Goal: Task Accomplishment & Management: Manage account settings

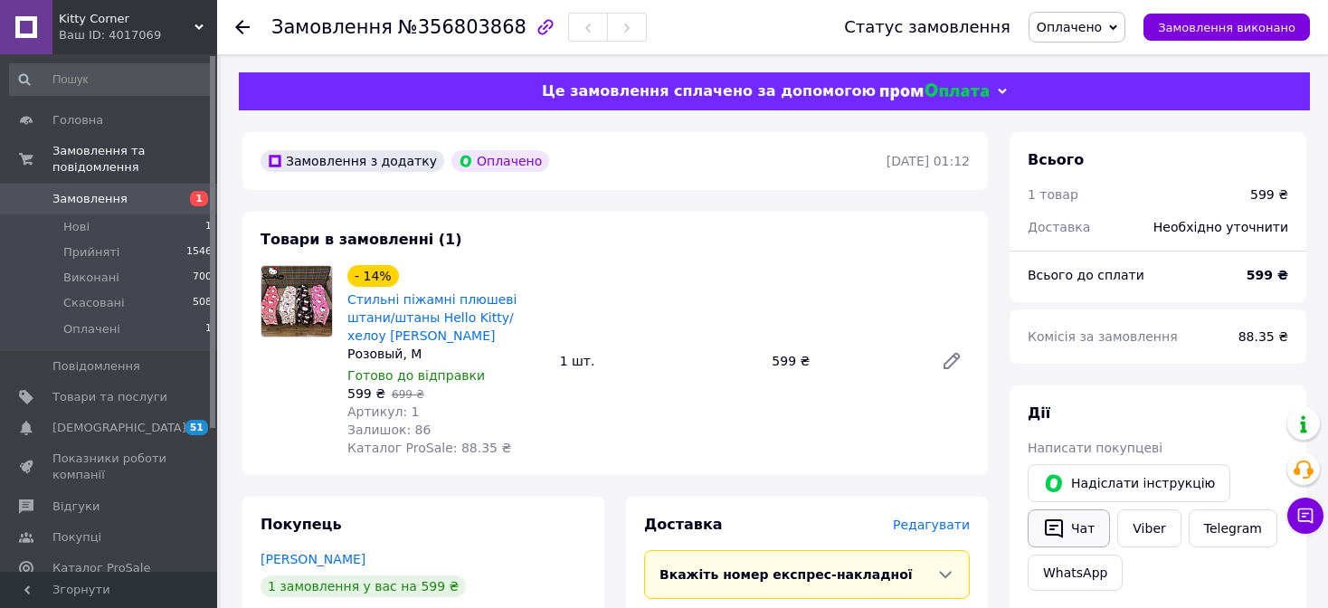
click at [1032, 537] on button "Чат" at bounding box center [1069, 528] width 82 height 38
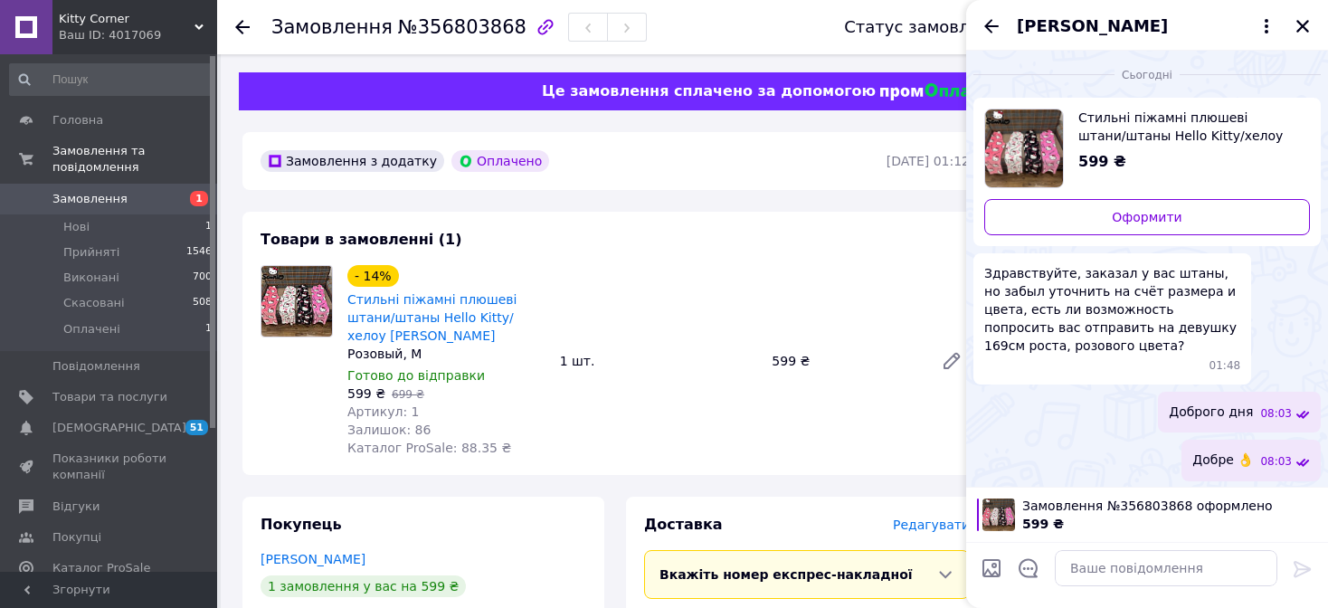
drag, startPoint x: 1308, startPoint y: 43, endPoint x: 1299, endPoint y: 25, distance: 19.0
click at [1307, 43] on div "Матвей Калаянов" at bounding box center [1147, 25] width 362 height 51
click at [1299, 26] on icon "Закрити" at bounding box center [1303, 26] width 16 height 16
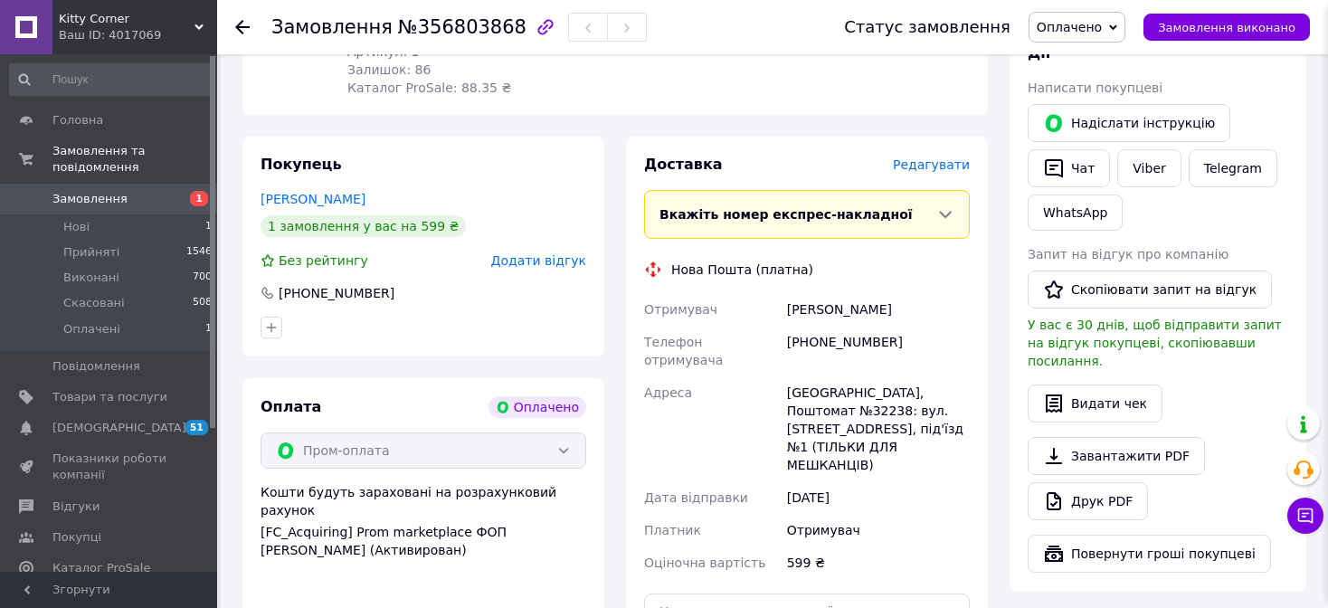
scroll to position [362, 0]
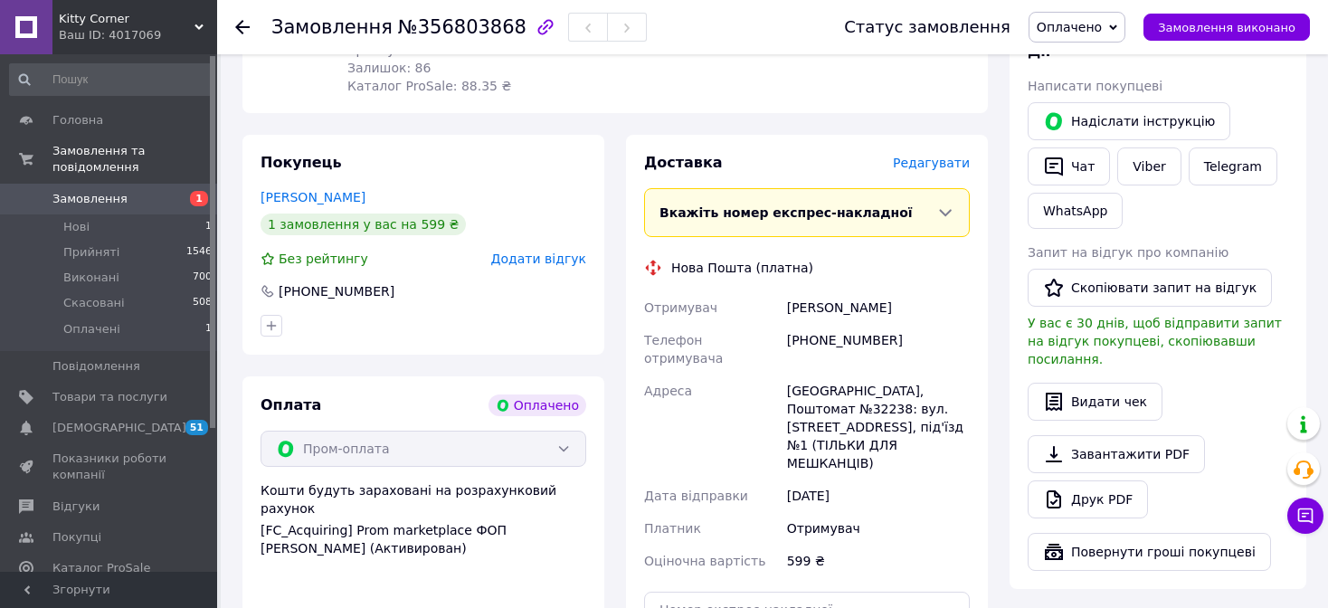
click at [1093, 36] on span "Оплачено" at bounding box center [1077, 27] width 97 height 31
click at [1082, 57] on li "Прийнято" at bounding box center [1077, 63] width 95 height 27
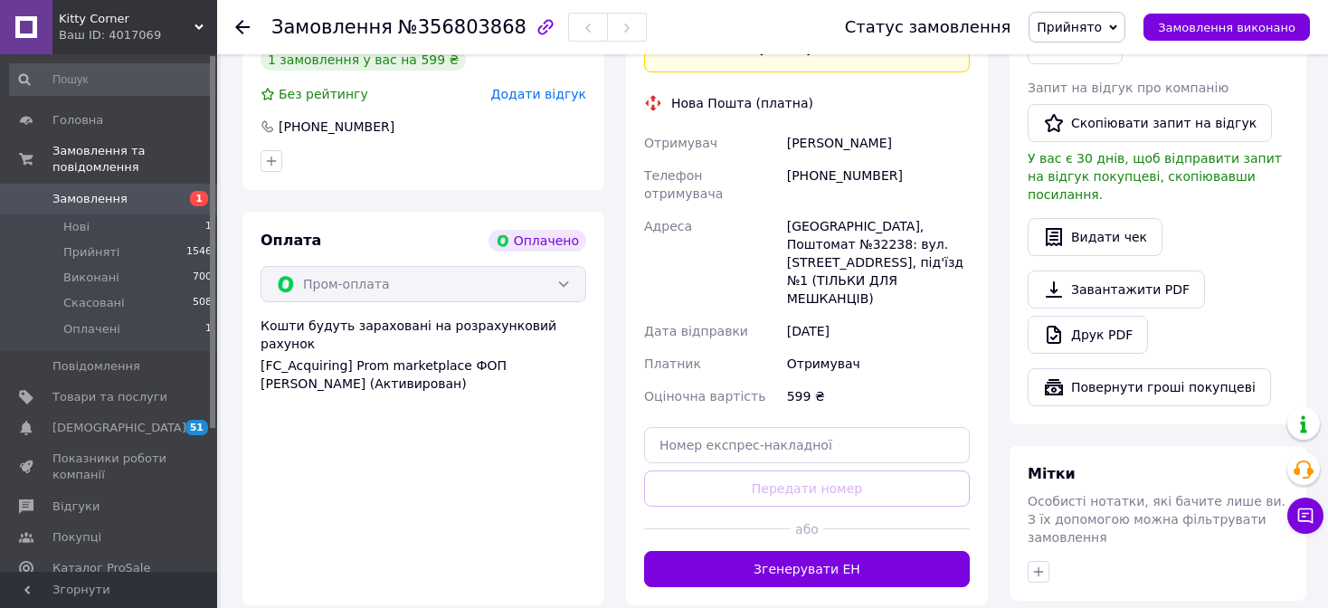
scroll to position [543, 0]
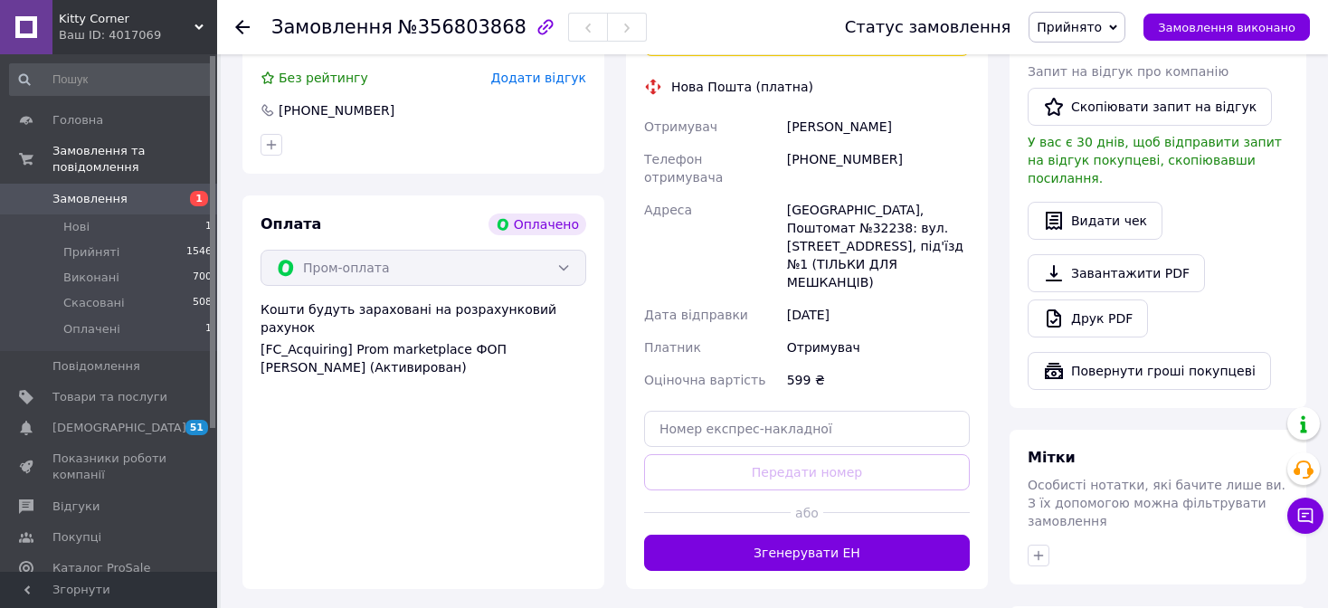
drag, startPoint x: 816, startPoint y: 123, endPoint x: 821, endPoint y: 139, distance: 16.9
click at [817, 127] on div "Отримувач Калаянов Матвей Телефон отримувача +380684868616 Адреса Одеса, Поштом…" at bounding box center [807, 253] width 333 height 286
click at [821, 143] on div "[PHONE_NUMBER]" at bounding box center [879, 168] width 190 height 51
drag, startPoint x: 821, startPoint y: 139, endPoint x: 805, endPoint y: 124, distance: 21.8
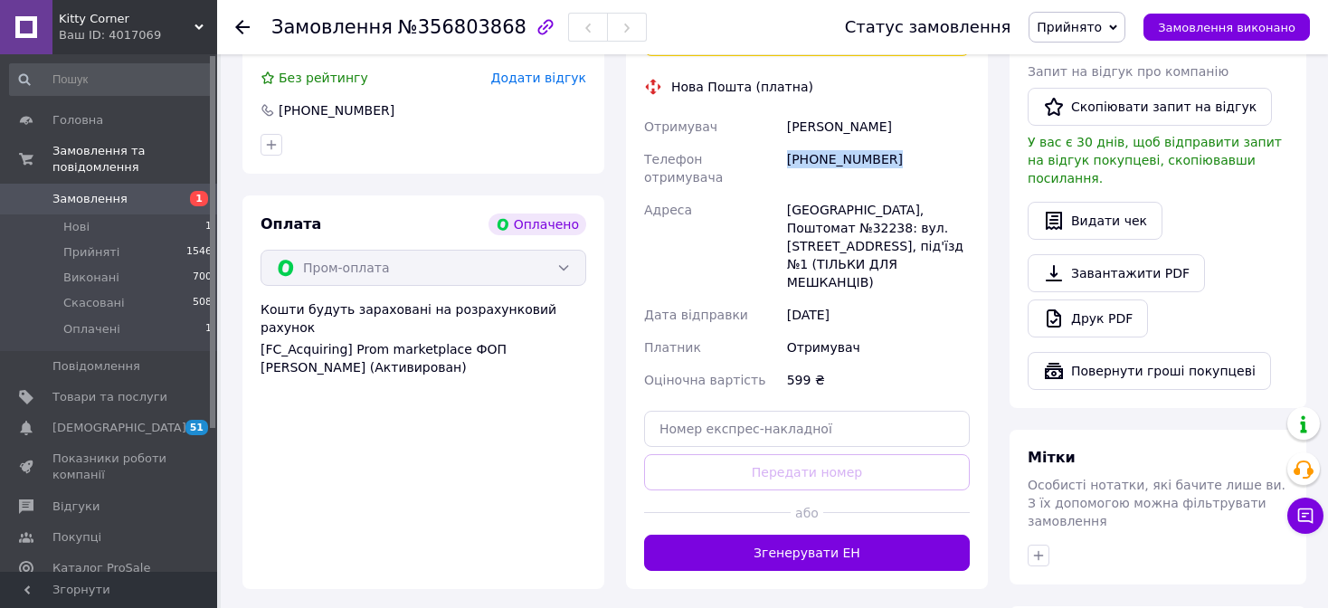
click at [821, 143] on div "[PHONE_NUMBER]" at bounding box center [879, 168] width 190 height 51
copy div "[PHONE_NUMBER]"
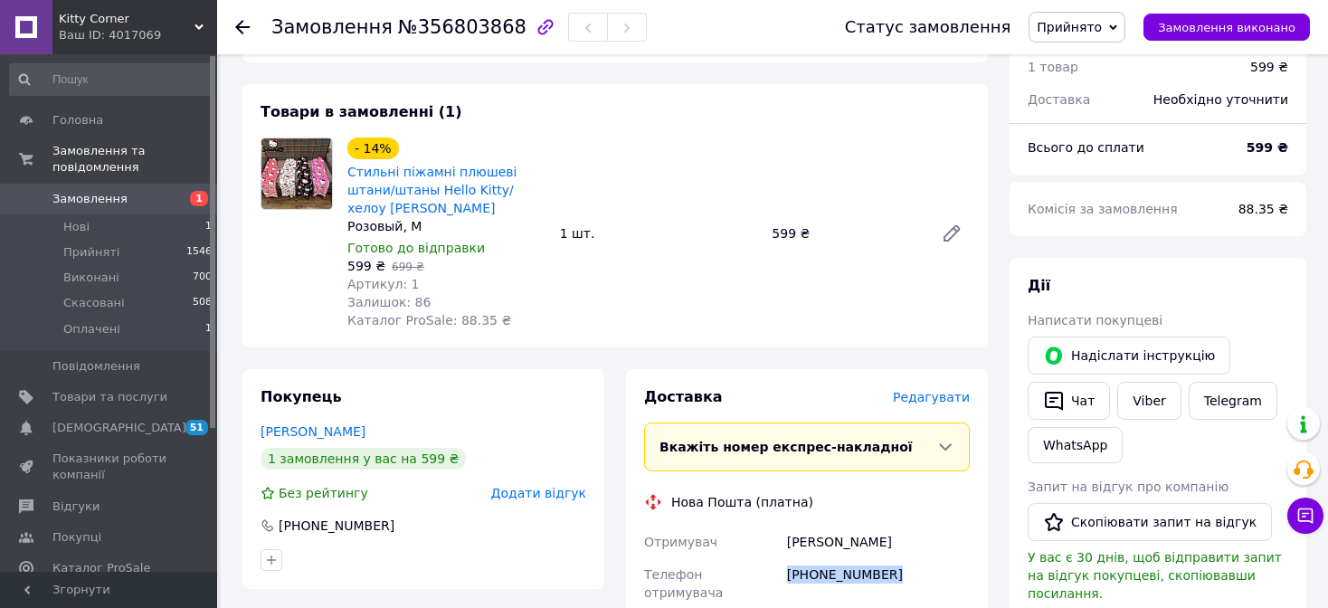
scroll to position [452, 0]
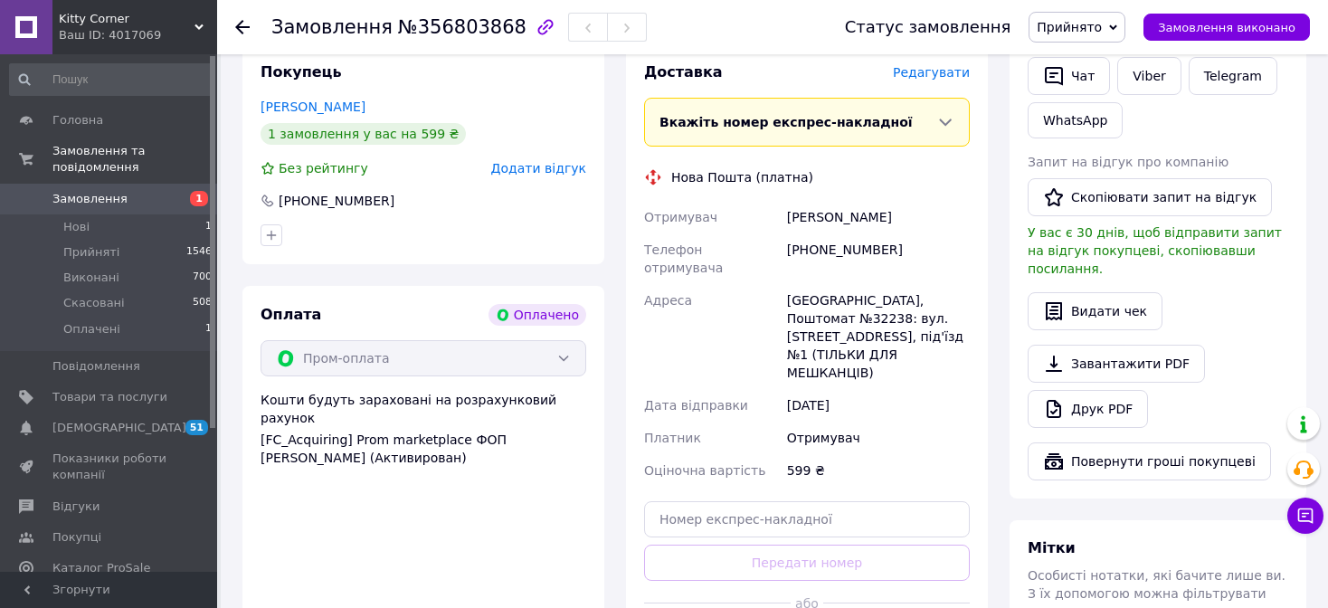
click at [811, 201] on div "Калаянов Матвей" at bounding box center [879, 217] width 190 height 33
copy div "Калаянов"
click at [855, 202] on div "Калаянов Матвей" at bounding box center [879, 217] width 190 height 33
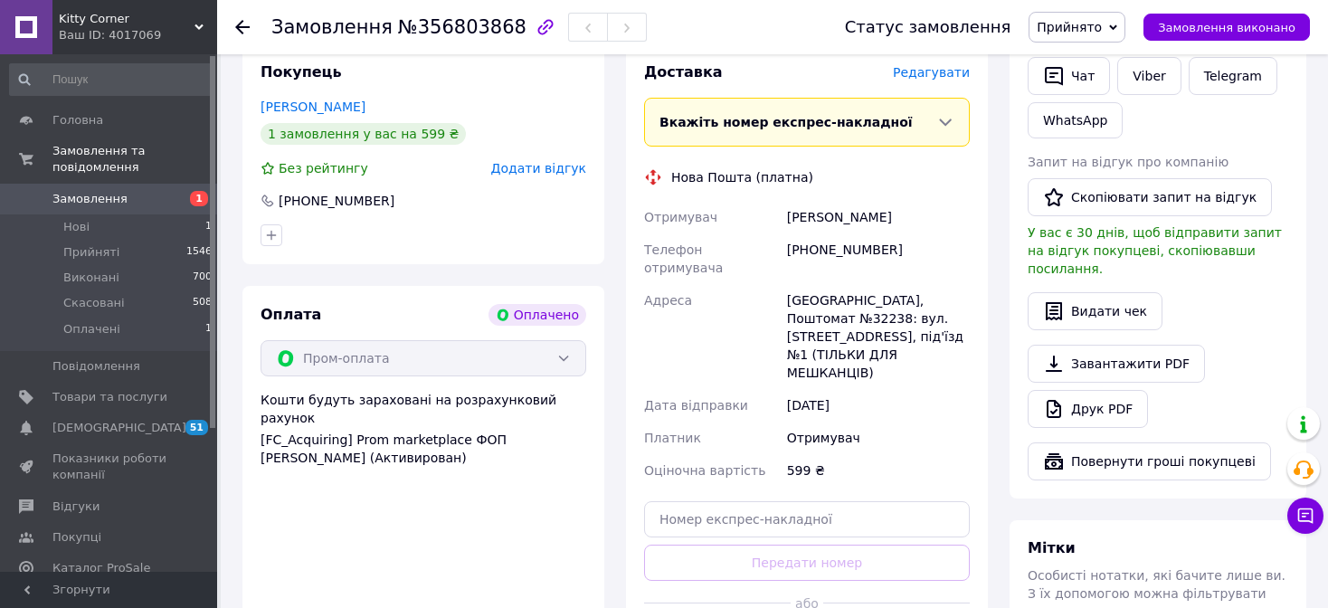
copy div "Матвей"
click at [799, 284] on div "[GEOGRAPHIC_DATA], Поштомат №32238: вул. [STREET_ADDRESS], під'їзд №1 (ТІЛЬКИ Д…" at bounding box center [879, 336] width 190 height 105
copy div "Одеса"
click at [902, 284] on div "[GEOGRAPHIC_DATA], Поштомат №32238: вул. [STREET_ADDRESS], під'їзд №1 (ТІЛЬКИ Д…" at bounding box center [879, 336] width 190 height 105
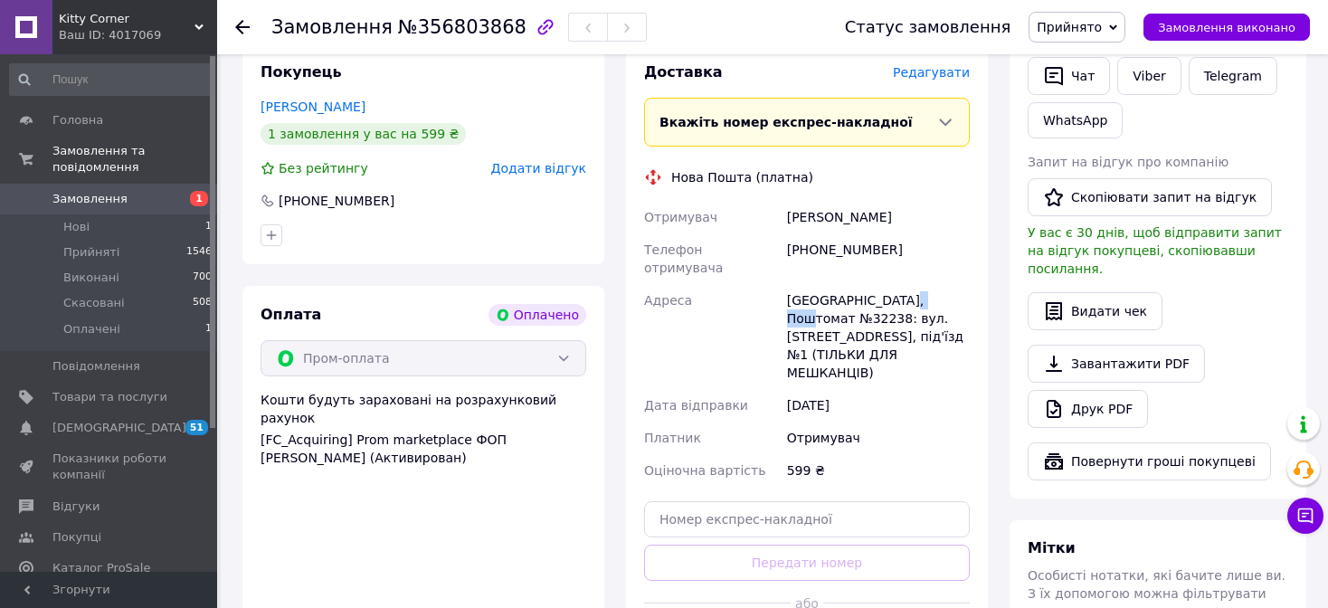
click at [902, 284] on div "[GEOGRAPHIC_DATA], Поштомат №32238: вул. [STREET_ADDRESS], під'їзд №1 (ТІЛЬКИ Д…" at bounding box center [879, 336] width 190 height 105
copy div "32238"
click at [838, 501] on input "text" at bounding box center [807, 519] width 326 height 36
paste input "20451225267311"
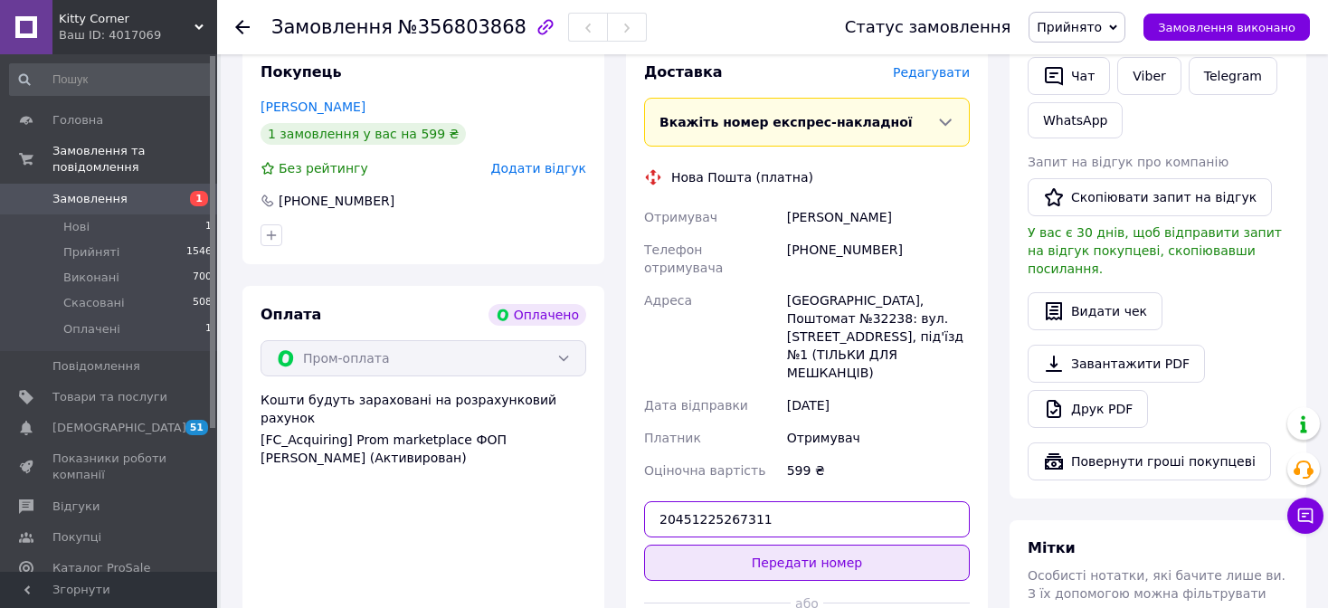
type input "20451225267311"
click at [813, 545] on button "Передати номер" at bounding box center [807, 563] width 326 height 36
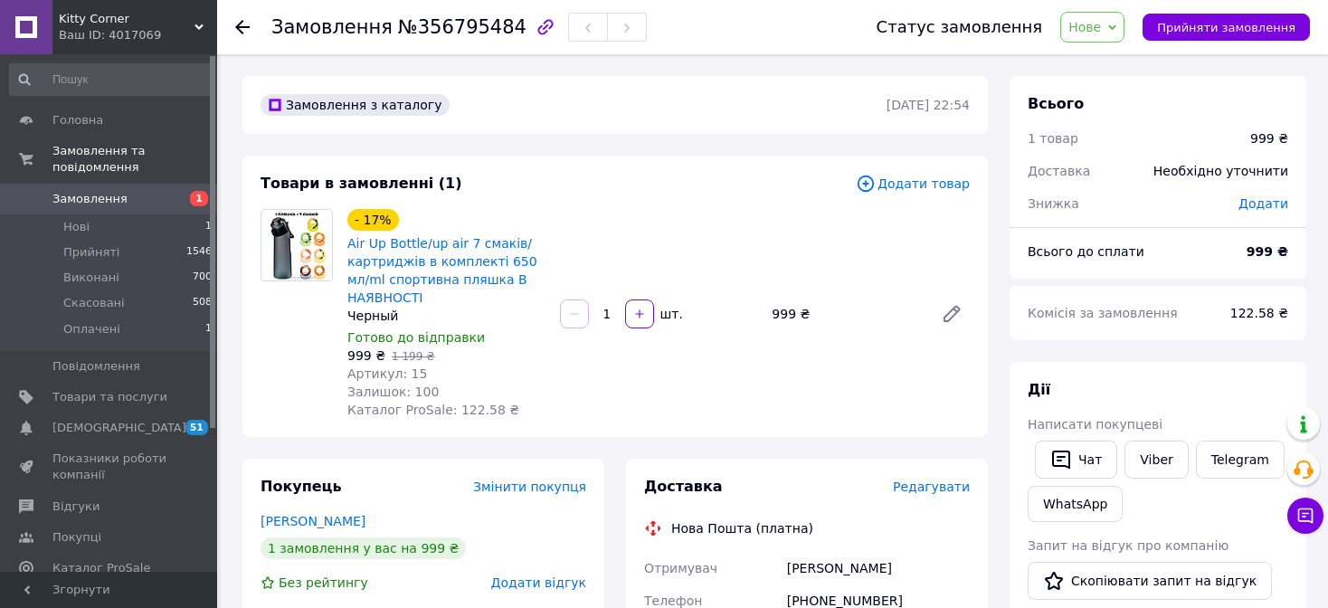
click at [1101, 28] on span "Нове" at bounding box center [1085, 27] width 33 height 14
click at [1110, 62] on li "Прийнято" at bounding box center [1102, 63] width 83 height 27
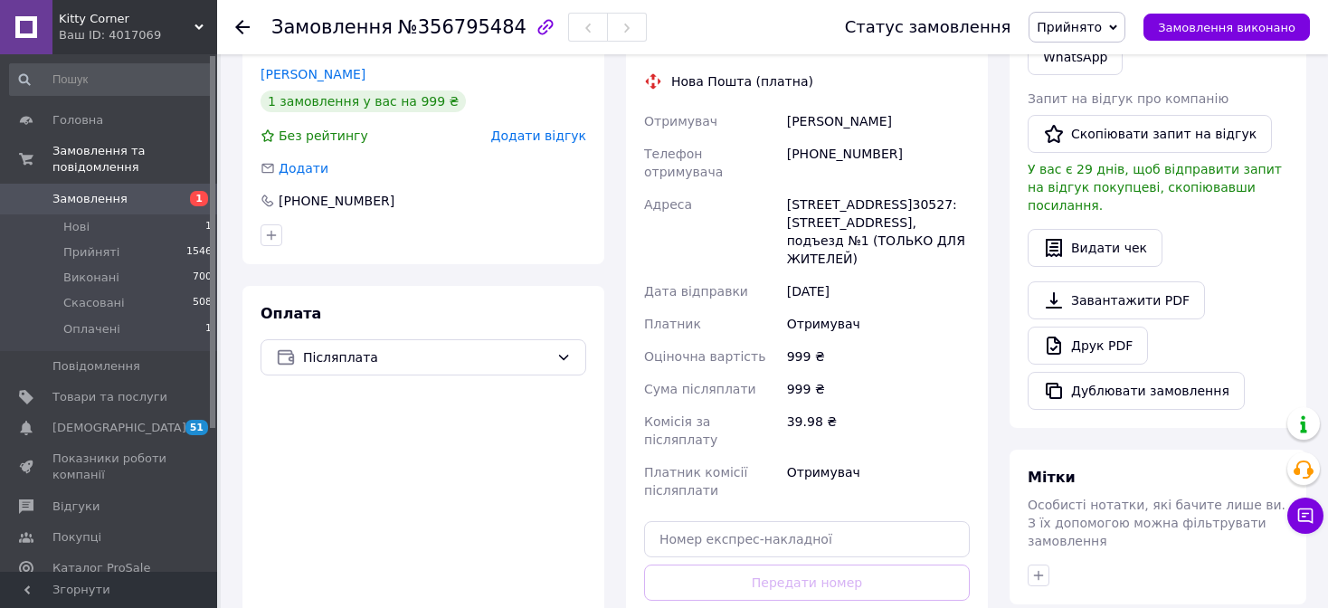
scroll to position [452, 0]
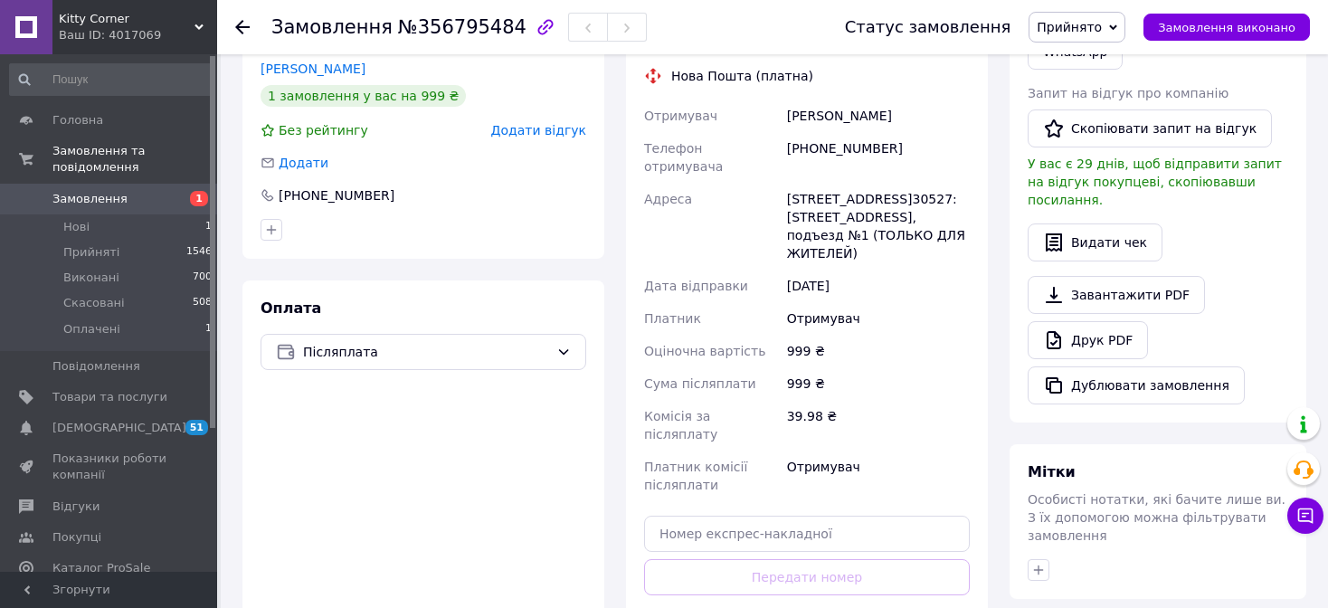
click at [812, 149] on div "[PHONE_NUMBER]" at bounding box center [879, 157] width 190 height 51
copy div "[PHONE_NUMBER]"
click at [813, 118] on div "[PERSON_NAME]" at bounding box center [879, 116] width 190 height 33
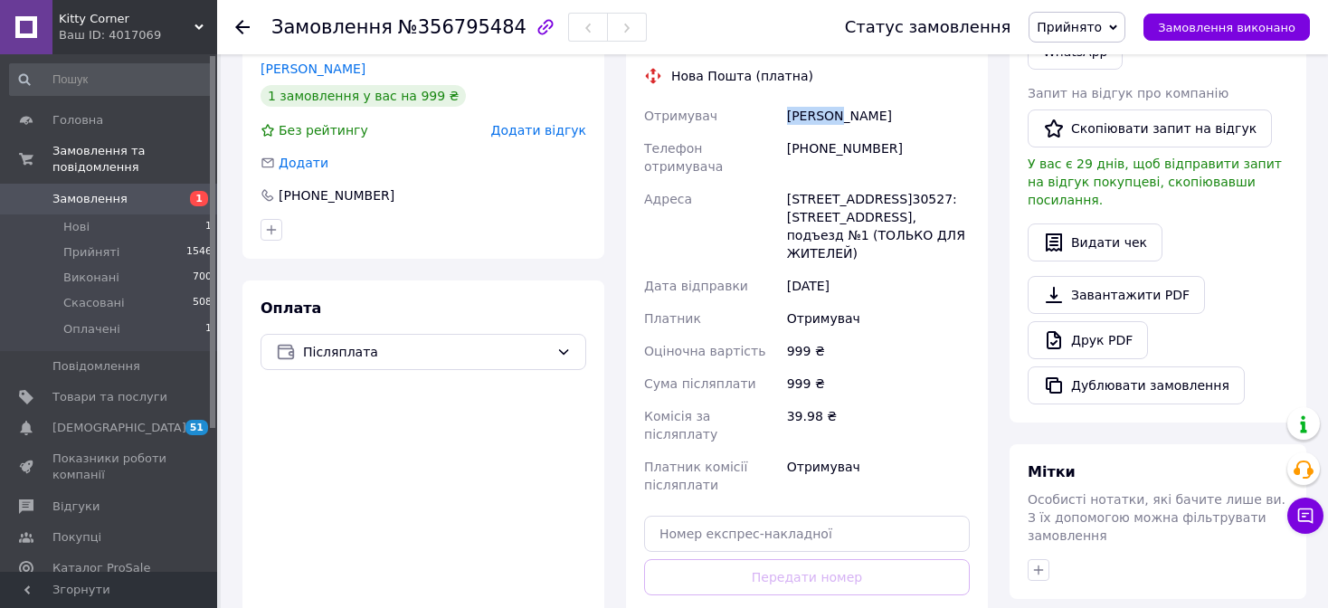
click at [813, 118] on div "[PERSON_NAME]" at bounding box center [879, 116] width 190 height 33
copy div "Патлун"
click at [838, 117] on div "[PERSON_NAME]" at bounding box center [879, 116] width 190 height 33
click at [838, 117] on div "Патлун Артем" at bounding box center [879, 116] width 190 height 33
copy div "Артем"
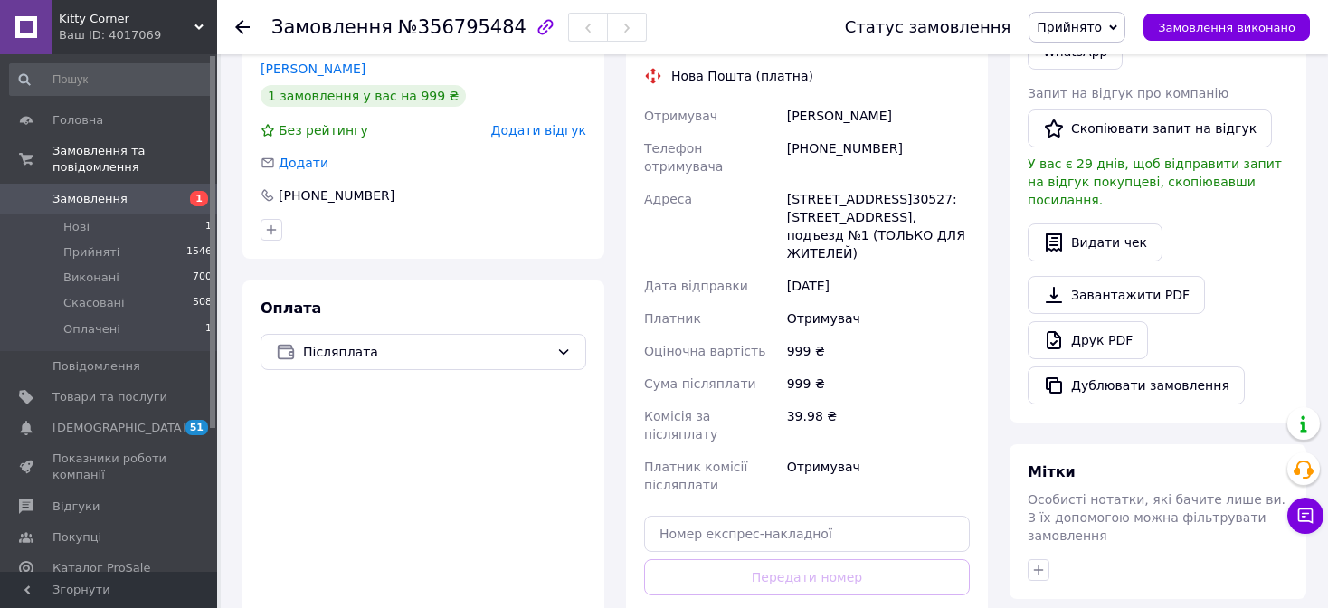
click at [799, 183] on div "Киев (Киевская обл.), Почтомат №30527: Днепровская набережная, 14а, подъезд №1 …" at bounding box center [879, 226] width 190 height 87
click at [800, 183] on div "Киев (Киевская обл.), Почтомат №30527: Днепровская набережная, 14а, подъезд №1 …" at bounding box center [879, 226] width 190 height 87
copy div "Киев"
click at [818, 199] on div "Киев (Киевская обл.), Почтомат №30527: Днепровская набережная, 14а, подъезд №1 …" at bounding box center [879, 226] width 190 height 87
click at [817, 200] on div "Киев (Киевская обл.), Почтомат №30527: Днепровская набережная, 14а, подъезд №1 …" at bounding box center [879, 226] width 190 height 87
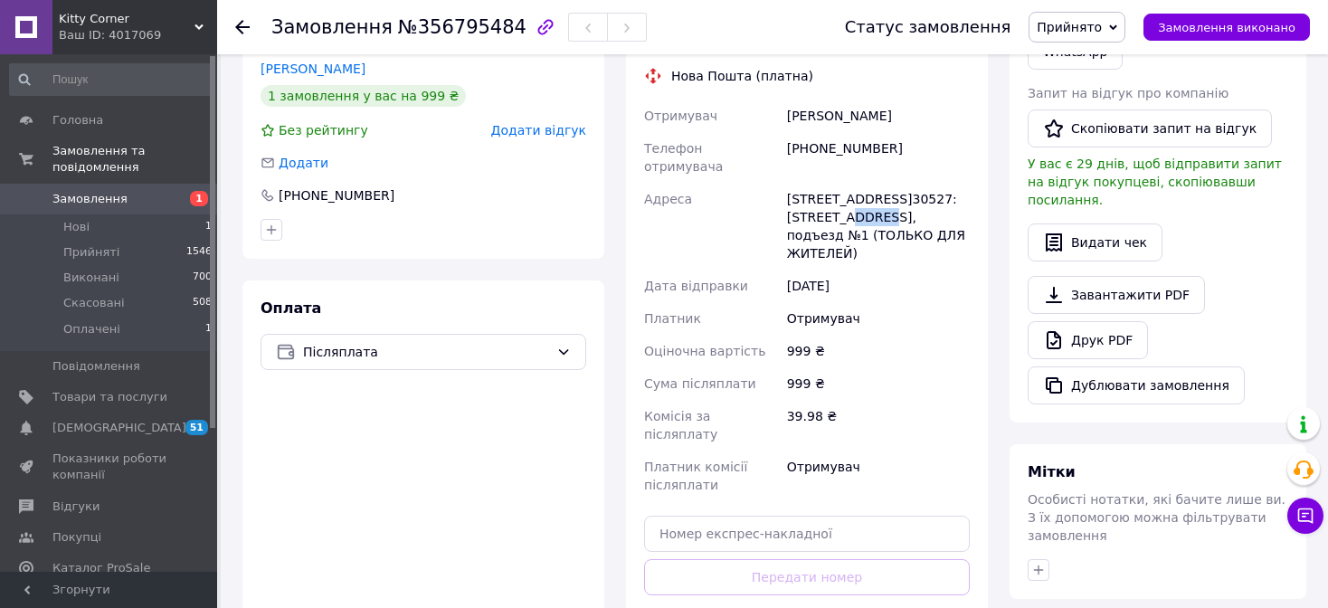
copy div "30527"
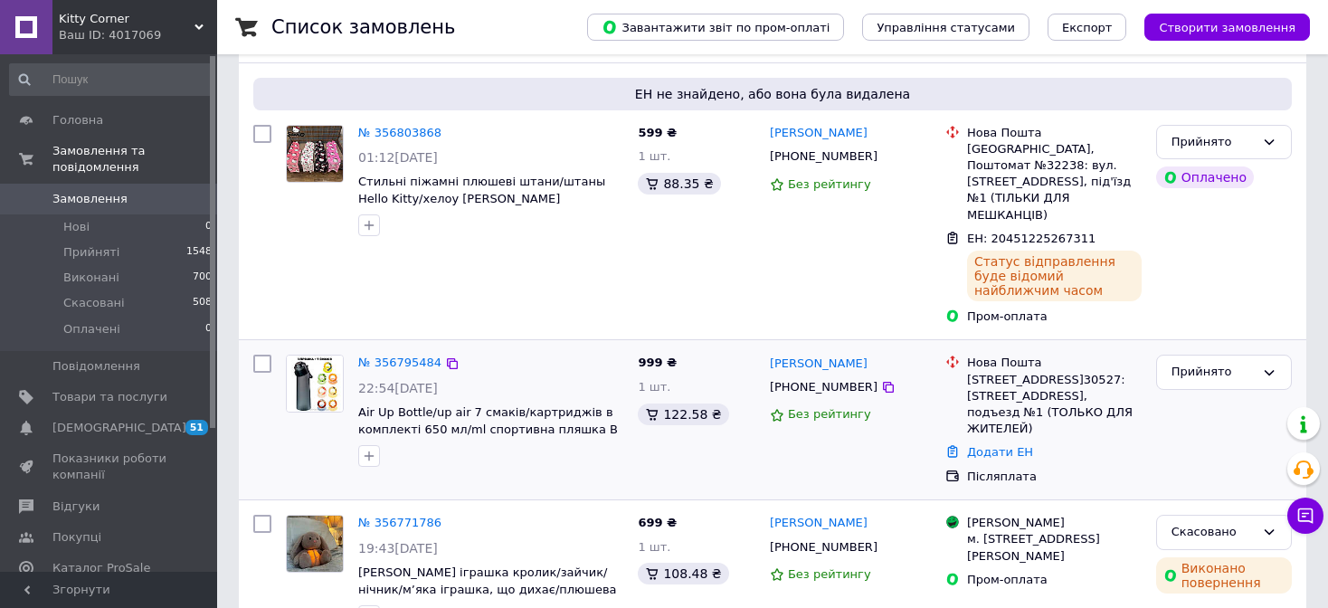
scroll to position [181, 0]
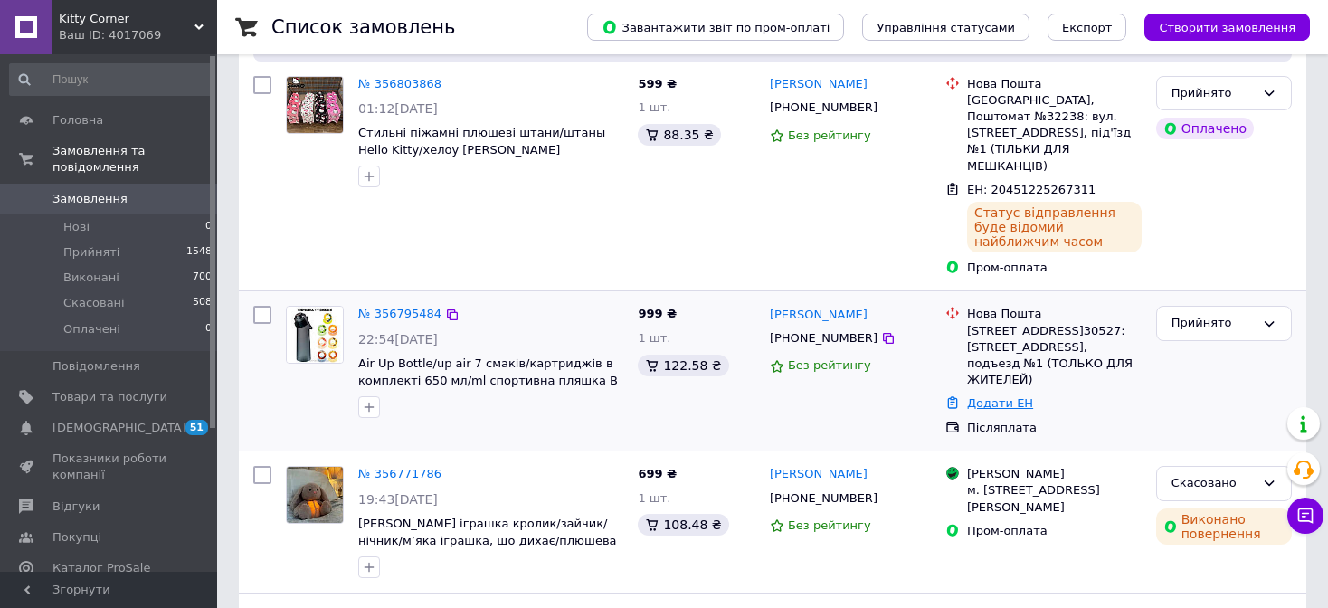
click at [993, 396] on link "Додати ЕН" at bounding box center [1000, 403] width 66 height 14
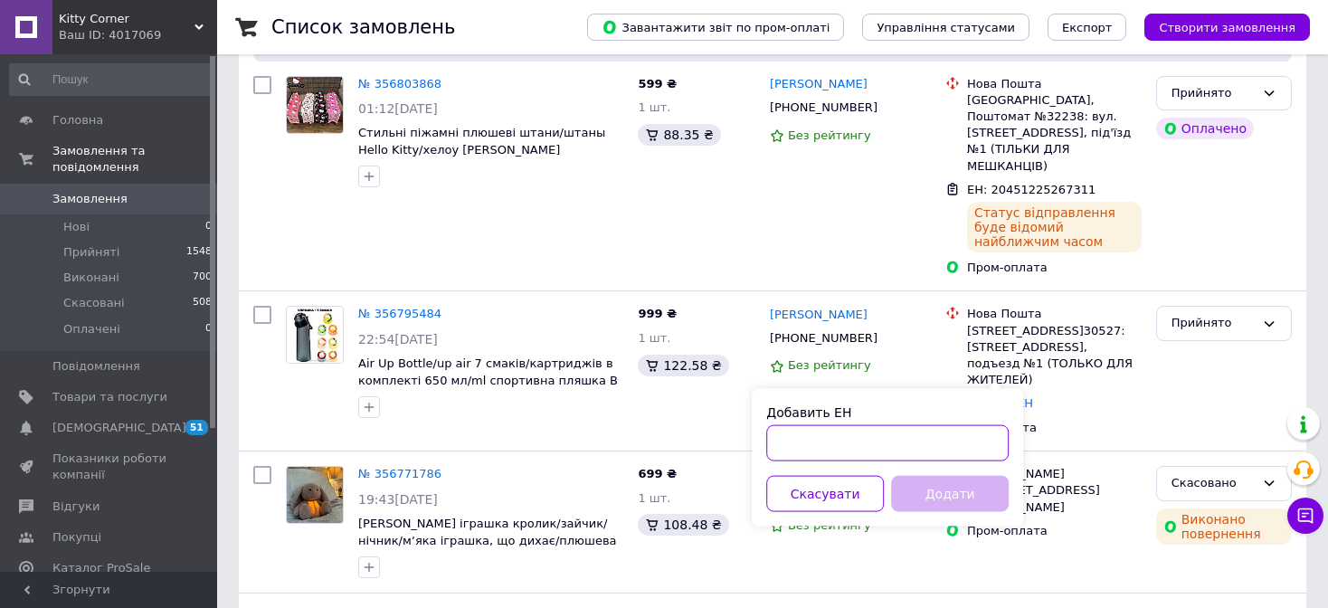
click at [876, 447] on input "Добавить ЕН" at bounding box center [887, 443] width 243 height 36
paste input "20 4512 2526 5829"
type input "20 4512 2526 5829"
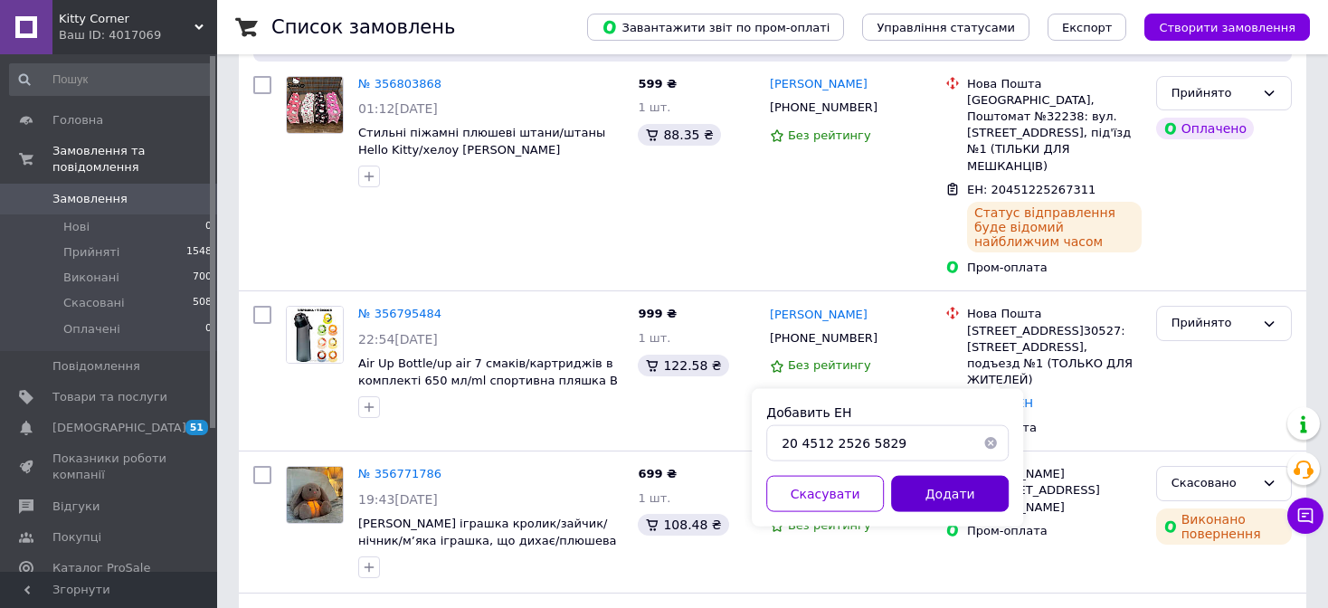
click at [945, 503] on button "Додати" at bounding box center [950, 494] width 118 height 36
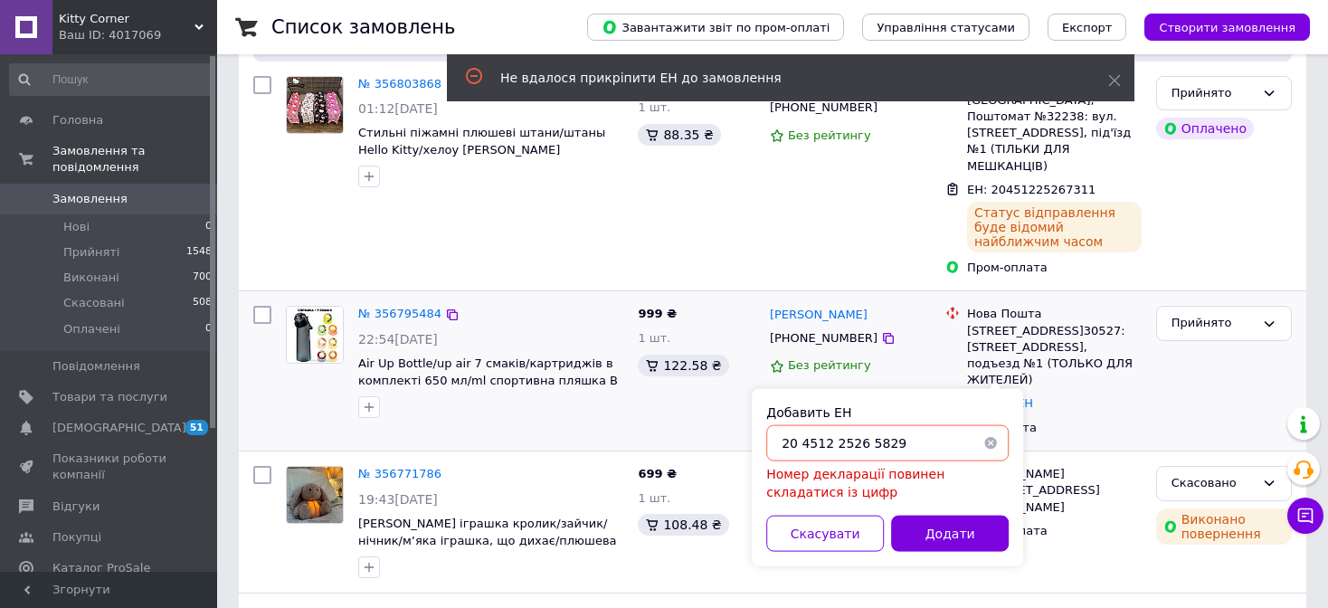
click at [1142, 416] on div "Післяплата" at bounding box center [1055, 428] width 182 height 24
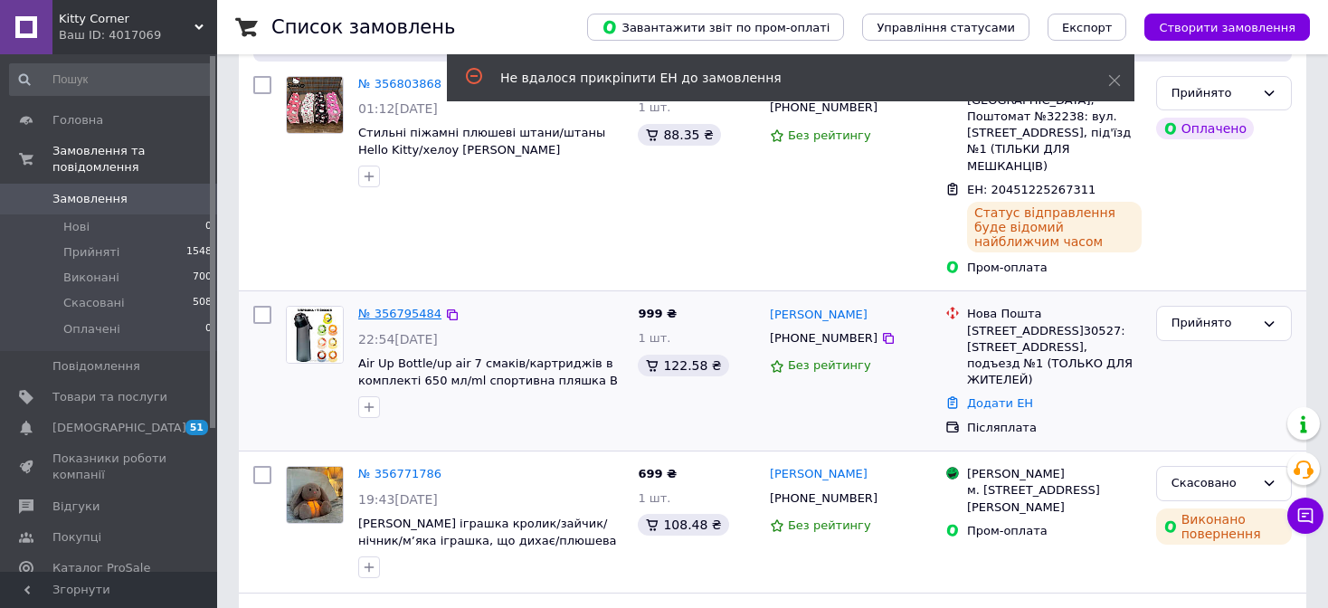
click at [388, 307] on link "№ 356795484" at bounding box center [399, 314] width 83 height 14
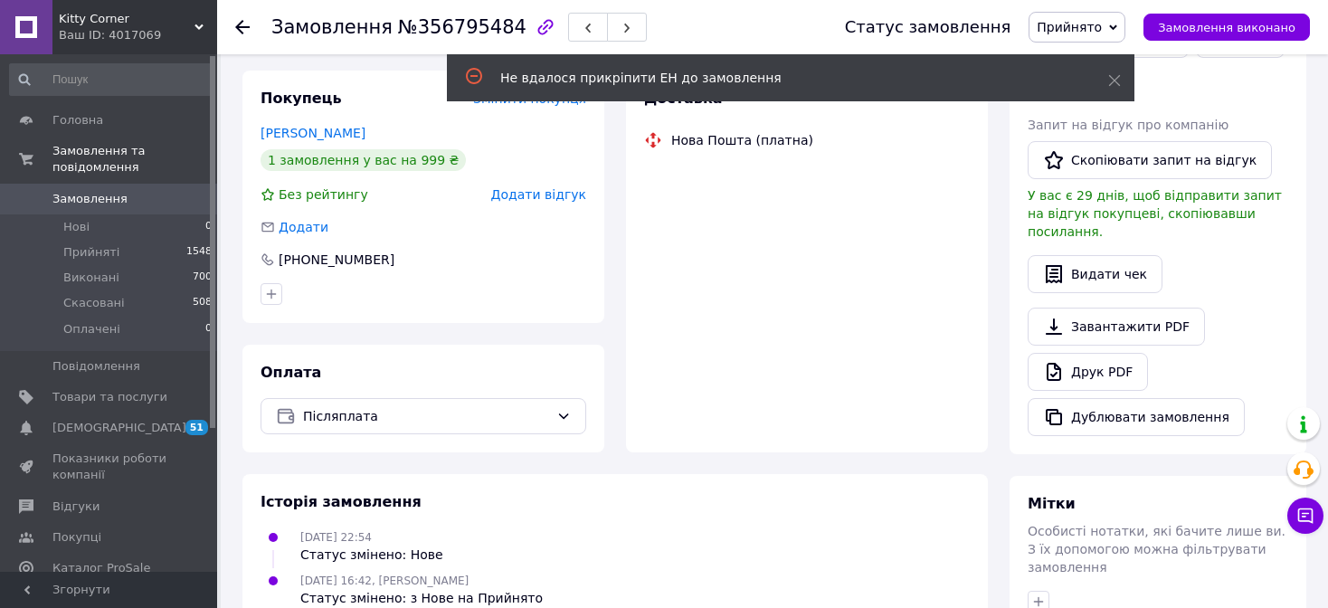
scroll to position [642, 0]
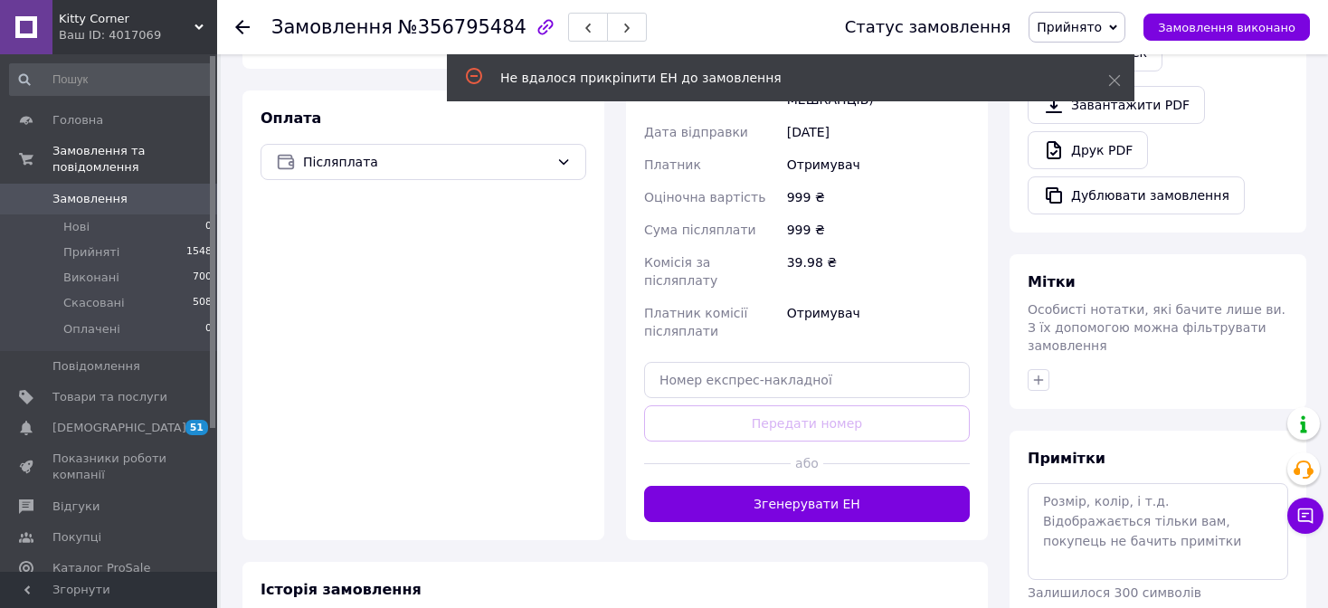
click at [756, 306] on div "Доставка Редагувати Нова Пошта (платна) Отримувач Патлун Артем Телефон отримува…" at bounding box center [807, 178] width 326 height 688
paste input "20451225265829"
click at [752, 362] on input "text" at bounding box center [807, 380] width 326 height 36
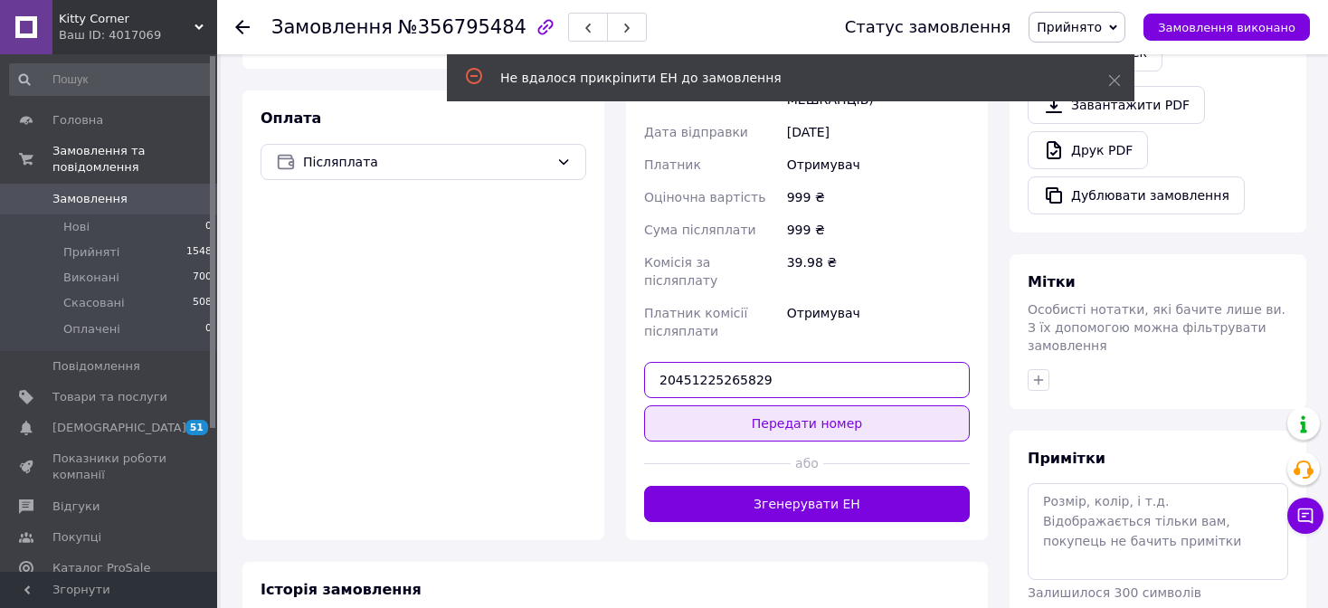
type input "20451225265829"
click at [767, 405] on button "Передати номер" at bounding box center [807, 423] width 326 height 36
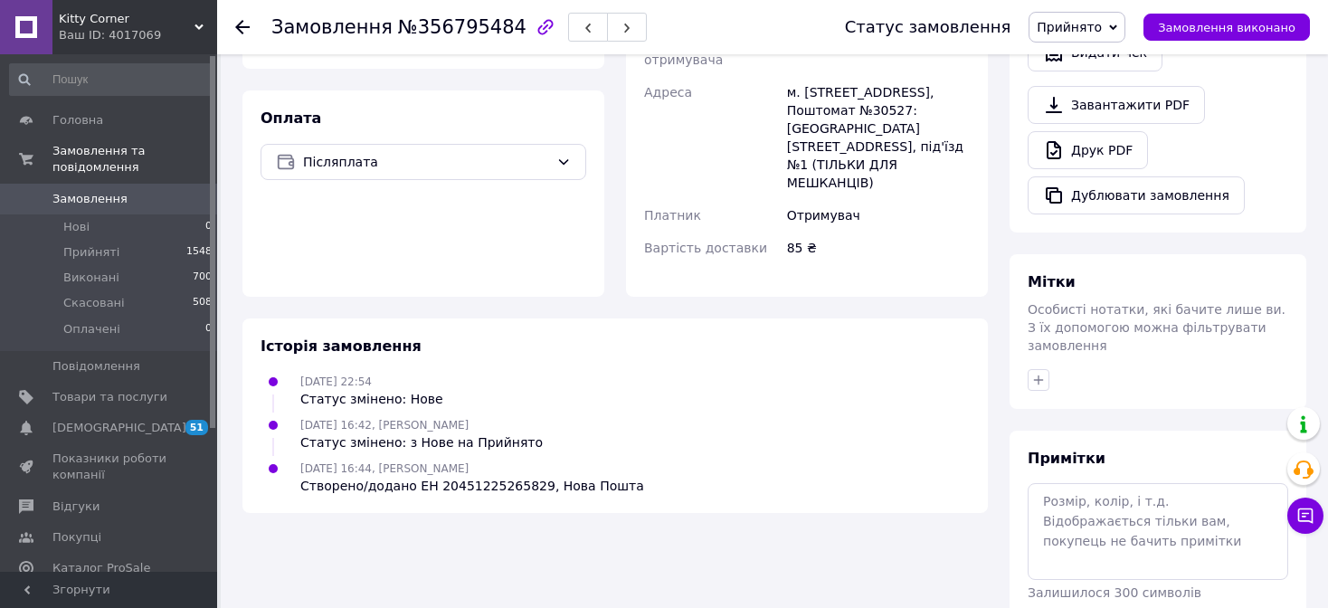
drag, startPoint x: 243, startPoint y: 27, endPoint x: 241, endPoint y: 5, distance: 22.7
click at [243, 27] on icon at bounding box center [242, 27] width 14 height 14
